Goal: Information Seeking & Learning: Compare options

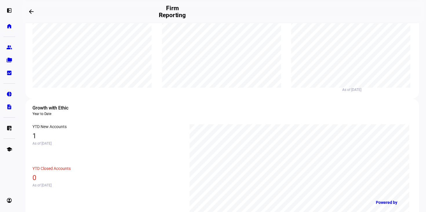
scroll to position [141, 0]
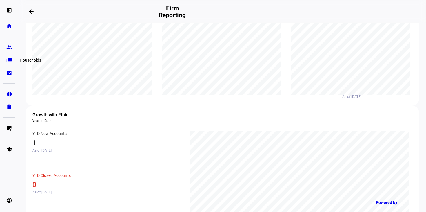
click at [9, 59] on eth-mat-symbol "folder_copy" at bounding box center [9, 60] width 6 height 6
click at [12, 44] on eth-mat-symbol "group" at bounding box center [9, 47] width 6 height 6
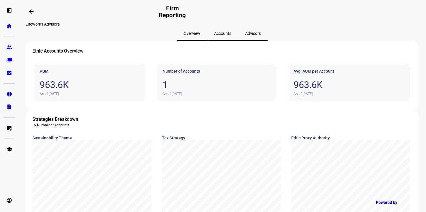
scroll to position [9, 0]
click at [220, 35] on span "Accounts" at bounding box center [222, 33] width 17 height 4
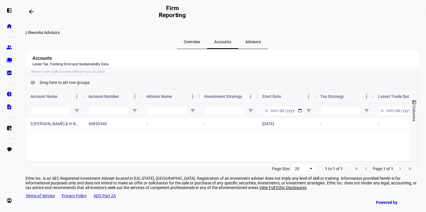
scroll to position [14, 0]
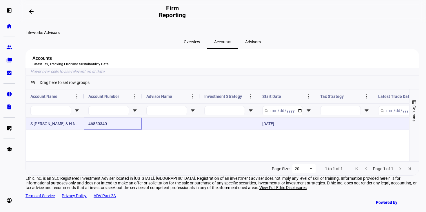
drag, startPoint x: 114, startPoint y: 133, endPoint x: 98, endPoint y: 133, distance: 16.2
click at [98, 129] on div "46850340" at bounding box center [113, 123] width 58 height 12
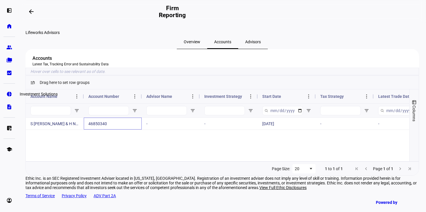
click at [8, 91] on eth-mat-symbol "pie_chart" at bounding box center [9, 94] width 6 height 6
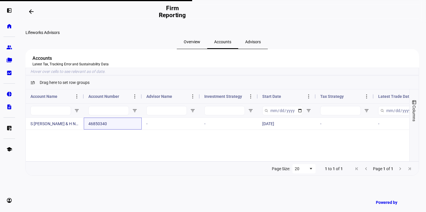
scroll to position [1, 0]
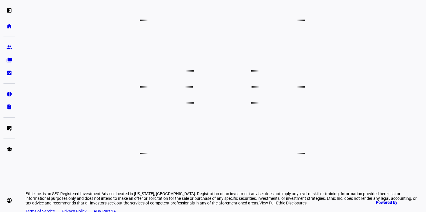
scroll to position [146, 0]
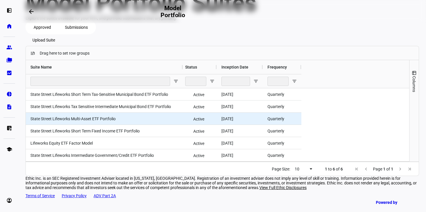
scroll to position [112, 0]
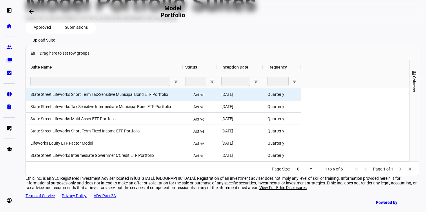
click at [127, 100] on div "State Street Lifeworks Tax Sensitive Intermediate Municipal Bond ETF Portfolio" at bounding box center [104, 106] width 157 height 12
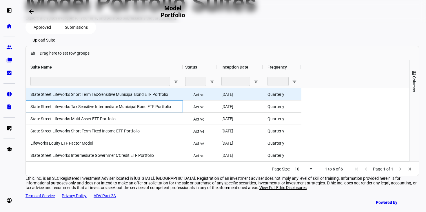
click at [127, 88] on div "State Street Lifeworks Short Term Tax-Sensitive Municipal Bond ETF Portfolio" at bounding box center [104, 94] width 157 height 12
click at [269, 88] on div "Quarterly" at bounding box center [282, 94] width 39 height 12
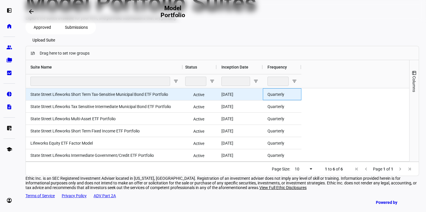
click at [138, 92] on span "State Street Lifeworks Short Term Tax-Sensitive Municipal Bond ETF Portfolio" at bounding box center [99, 94] width 138 height 5
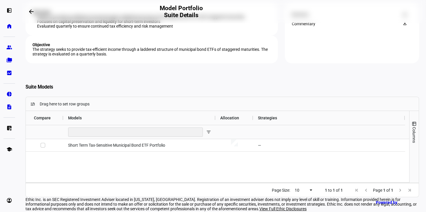
scroll to position [73, 0]
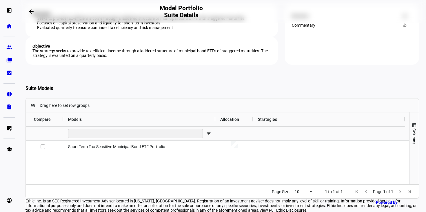
click at [317, 18] on div "Brochure" at bounding box center [343, 16] width 102 height 5
click at [294, 18] on div "Brochure" at bounding box center [343, 16] width 102 height 5
click at [402, 21] on span "Download Brochure" at bounding box center [406, 15] width 14 height 9
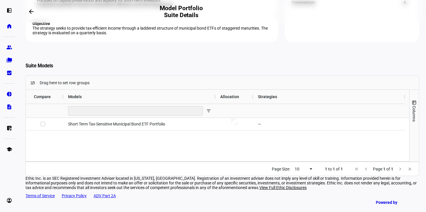
scroll to position [197, 0]
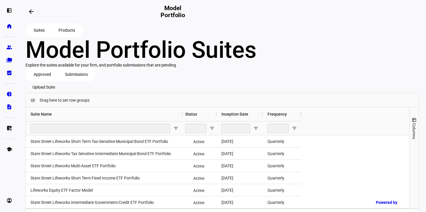
scroll to position [110, 0]
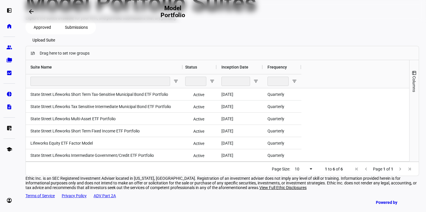
click at [7, 26] on eth-mat-symbol "home" at bounding box center [9, 26] width 6 height 6
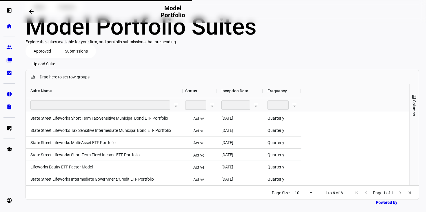
scroll to position [84, 0]
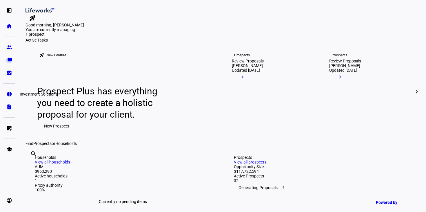
click at [10, 93] on eth-mat-symbol "pie_chart" at bounding box center [9, 94] width 6 height 6
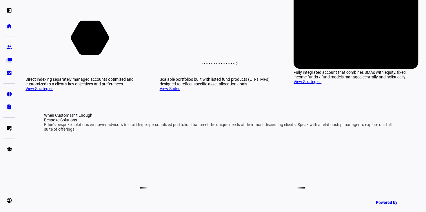
scroll to position [91, 0]
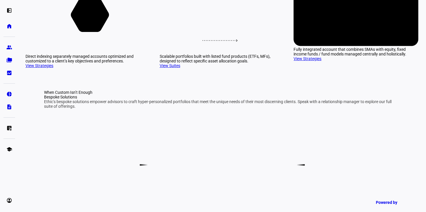
click at [191, 20] on icon at bounding box center [222, 4] width 75 height 31
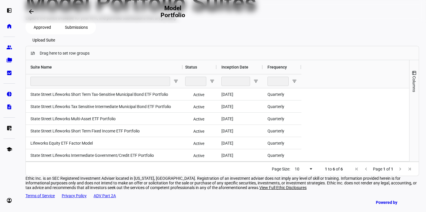
scroll to position [113, 0]
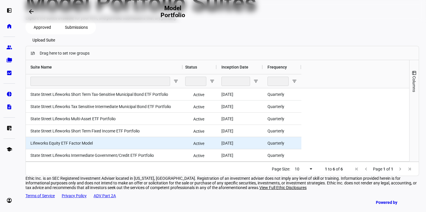
click at [80, 141] on span "Lifeworks Equity ETF Factor Model" at bounding box center [61, 143] width 62 height 5
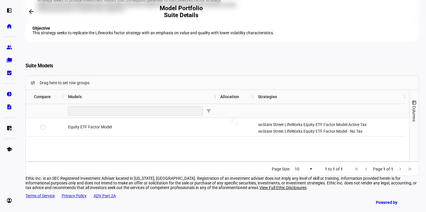
scroll to position [142, 0]
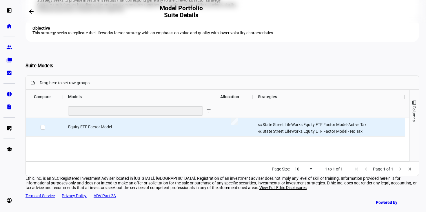
click at [86, 136] on div "Equity ETF Factor Model" at bounding box center [140, 127] width 152 height 18
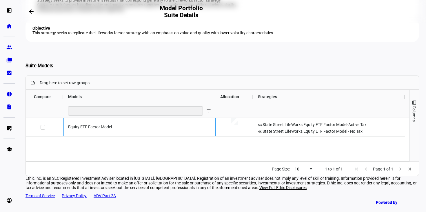
scroll to position [106, 0]
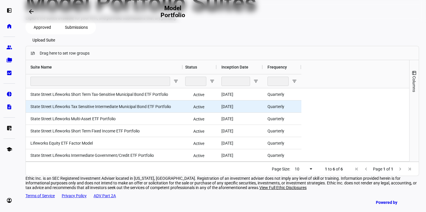
scroll to position [113, 0]
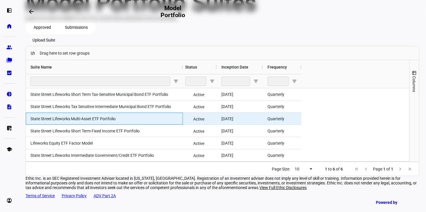
click at [83, 116] on span "State Street Lifeworks Multi-Asset ETF Portfolio" at bounding box center [72, 118] width 85 height 5
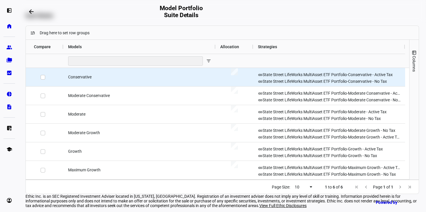
scroll to position [162, 0]
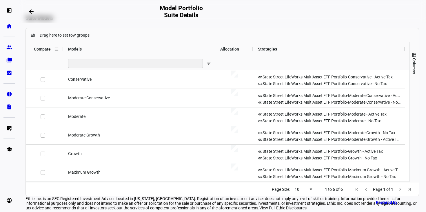
click at [38, 51] on span "Compare" at bounding box center [42, 49] width 17 height 5
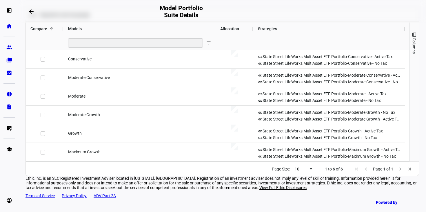
scroll to position [291, 0]
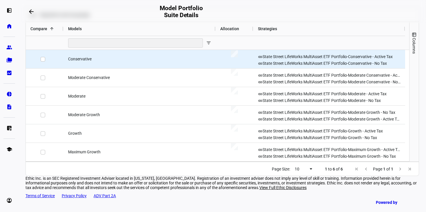
click at [44, 53] on div at bounding box center [43, 59] width 5 height 12
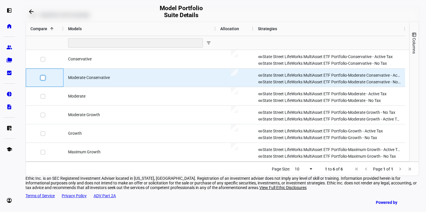
click at [41, 75] on input "Press Space to toggle row selection (unchecked)" at bounding box center [43, 77] width 5 height 5
checkbox input "true"
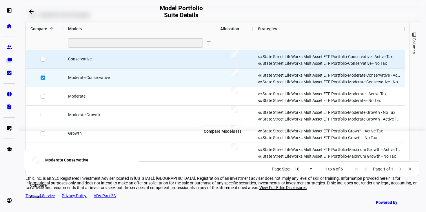
click at [41, 53] on div at bounding box center [43, 59] width 5 height 12
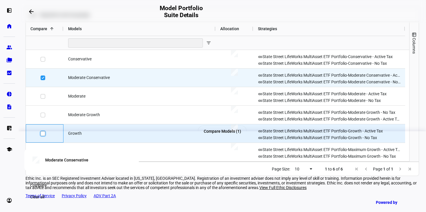
click at [43, 131] on input "Press Space to toggle row selection (unchecked)" at bounding box center [43, 133] width 5 height 5
checkbox input "true"
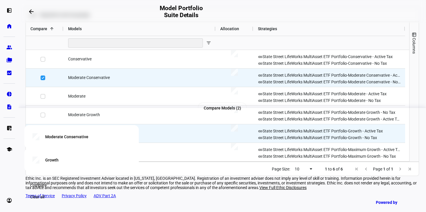
click at [54, 180] on span at bounding box center [38, 185] width 30 height 12
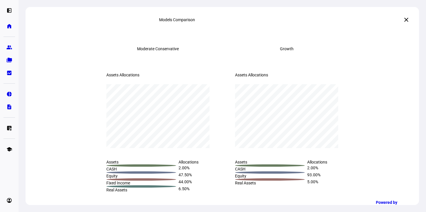
click at [19, 91] on div "Models Comparison close Moderate Conservative Growth Assets Allocations Press S…" at bounding box center [223, 106] width 408 height 212
click at [7, 94] on eth-mat-symbol "pie_chart" at bounding box center [9, 94] width 6 height 6
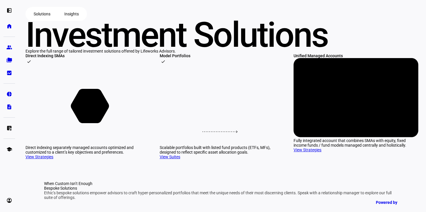
scroll to position [103, 0]
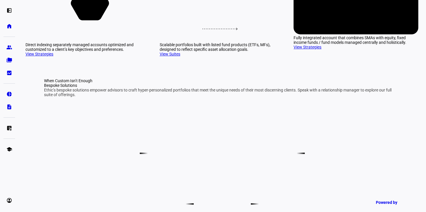
click at [164, 41] on rect at bounding box center [222, 1] width 125 height 79
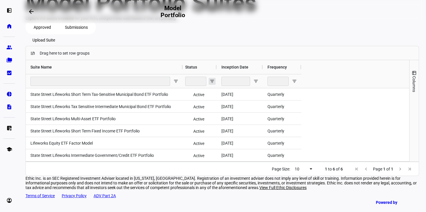
scroll to position [75, 0]
click at [55, 46] on span "Upload Suite" at bounding box center [43, 40] width 23 height 12
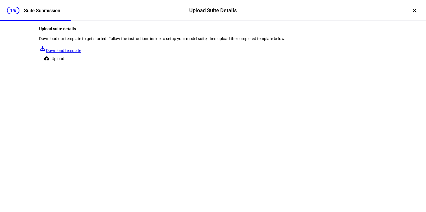
click at [206, 153] on div "1/6 Suite Submission Upload Suite Details Upload Suite Details Suite Submission…" at bounding box center [213, 106] width 426 height 212
click at [413, 11] on div "×" at bounding box center [414, 10] width 9 height 9
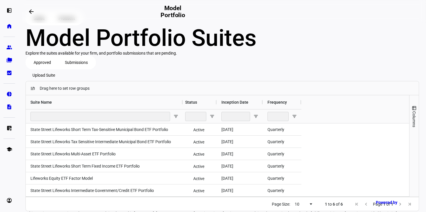
scroll to position [0, 0]
